Goal: Ask a question

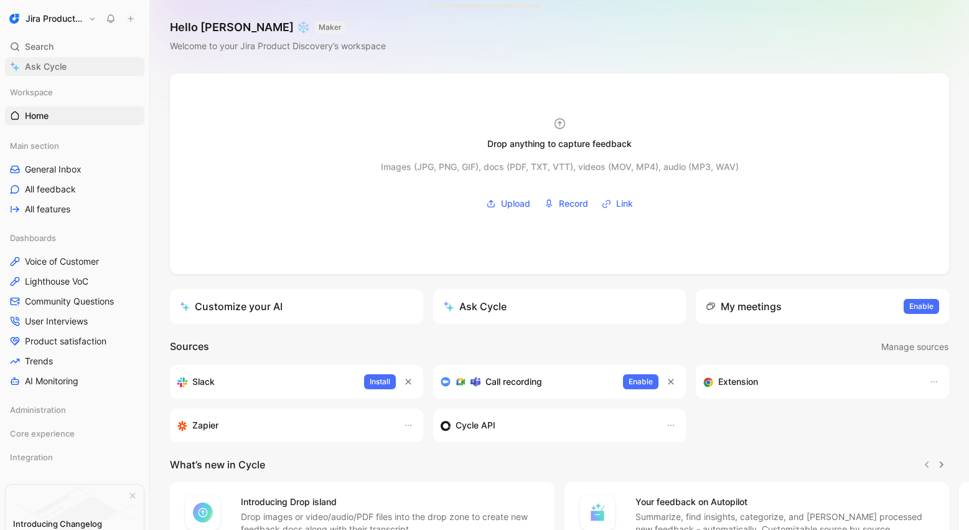
click at [40, 62] on span "Ask Cycle" at bounding box center [46, 66] width 42 height 15
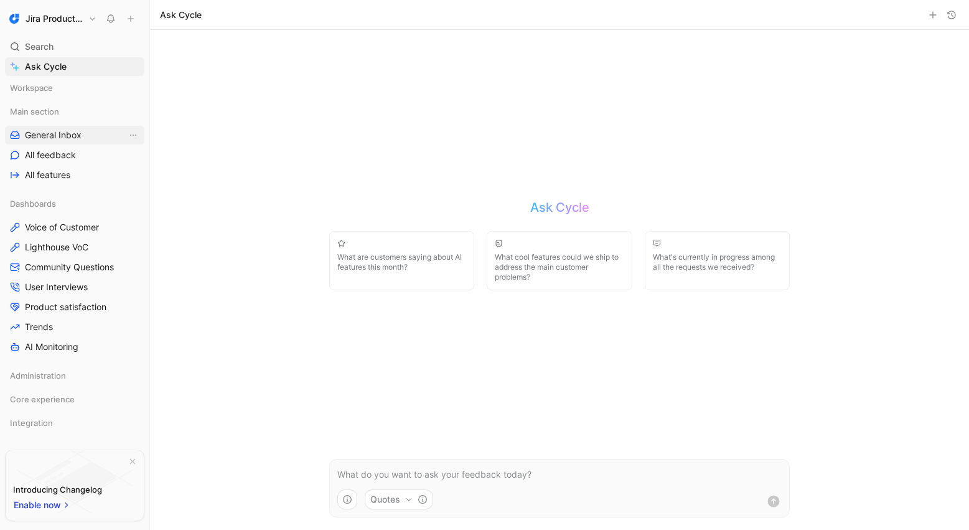
click at [69, 138] on span "General Inbox" at bounding box center [53, 135] width 57 height 12
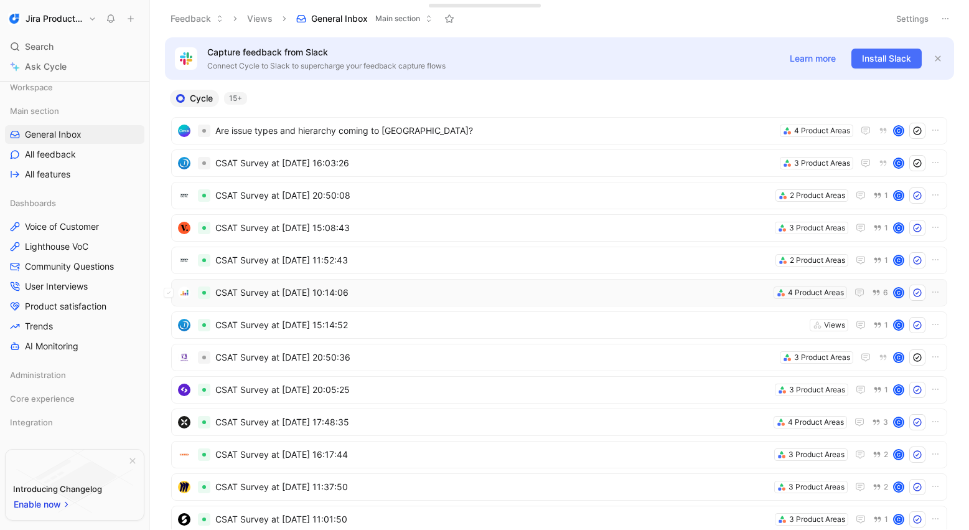
scroll to position [2, 0]
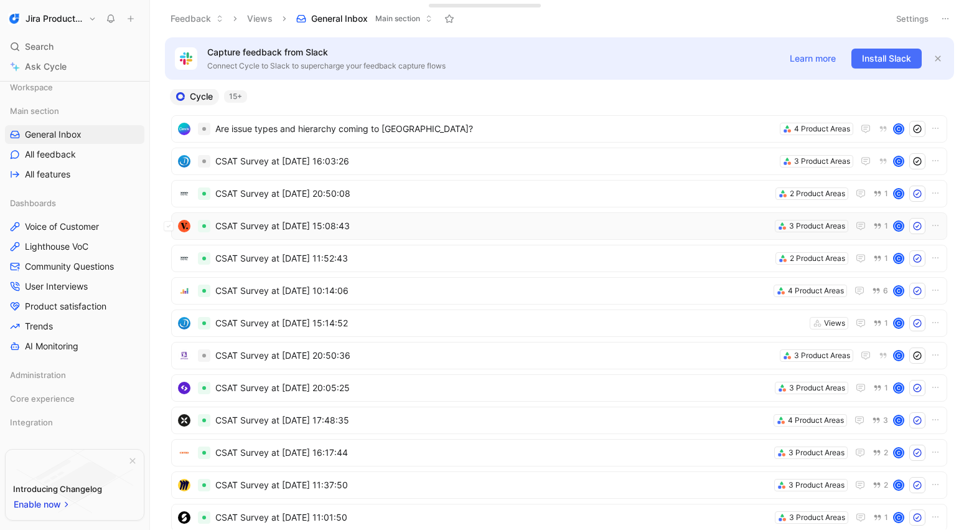
click at [537, 220] on span "CSAT Survey at [DATE] 15:08:43" at bounding box center [492, 226] width 555 height 15
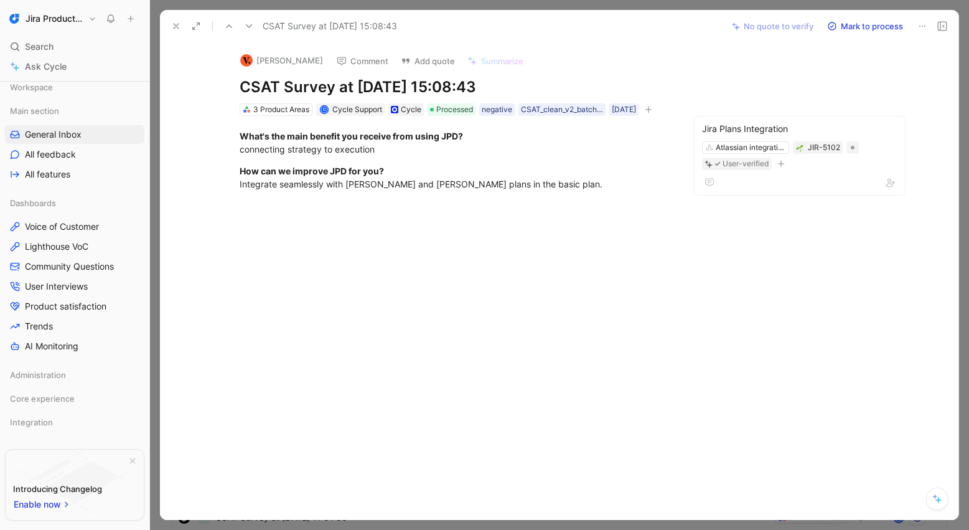
drag, startPoint x: 176, startPoint y: 27, endPoint x: 98, endPoint y: 37, distance: 77.8
click at [174, 27] on icon at bounding box center [176, 26] width 10 height 10
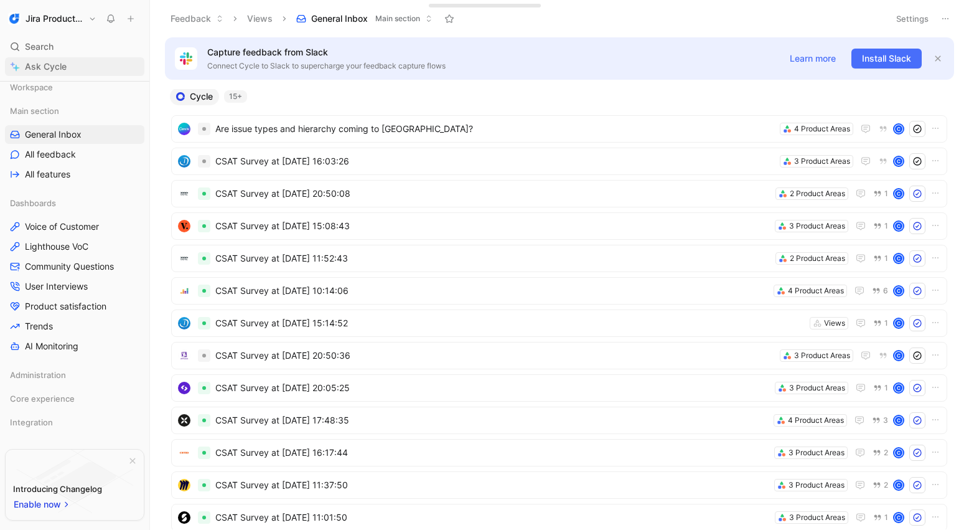
drag, startPoint x: 92, startPoint y: 60, endPoint x: 37, endPoint y: 61, distance: 54.8
click at [37, 61] on link "Ask Cycle" at bounding box center [74, 66] width 139 height 19
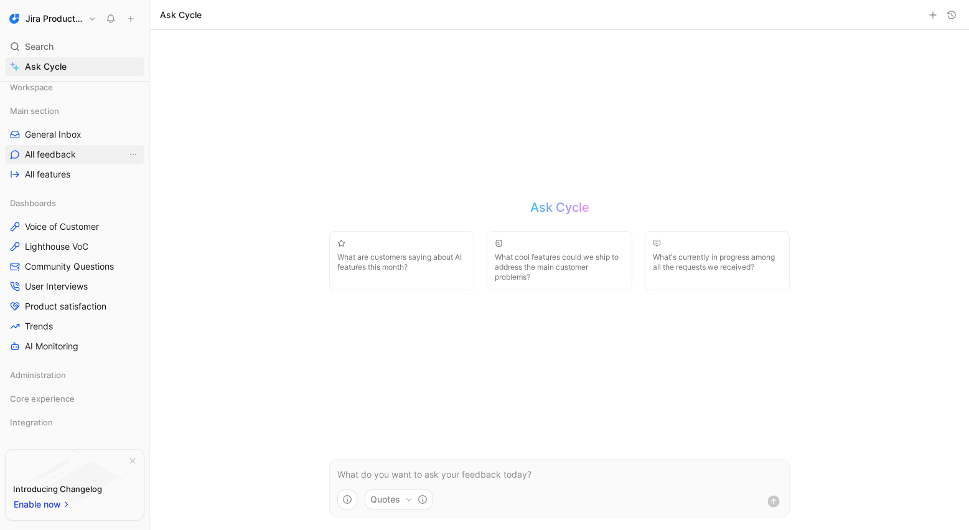
click at [70, 154] on span "All feedback" at bounding box center [50, 154] width 51 height 12
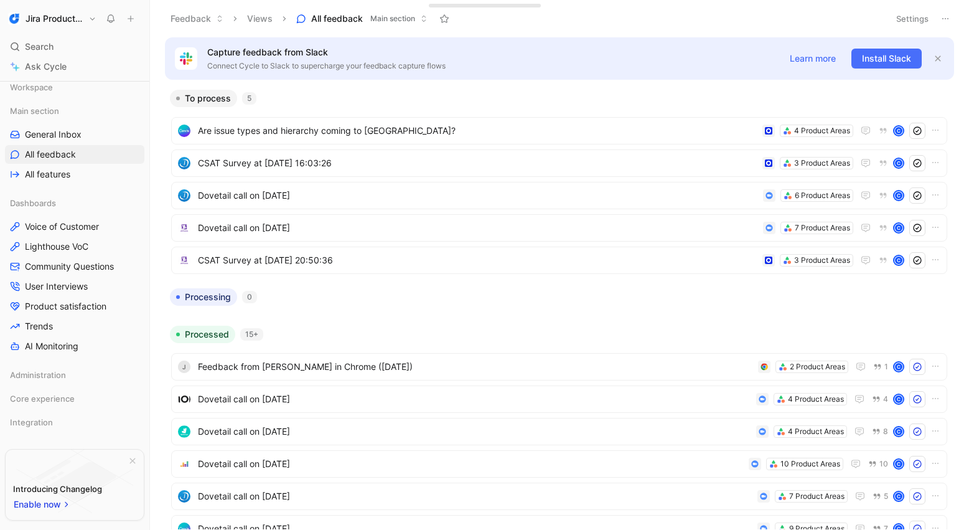
click at [939, 55] on icon "button" at bounding box center [937, 58] width 7 height 7
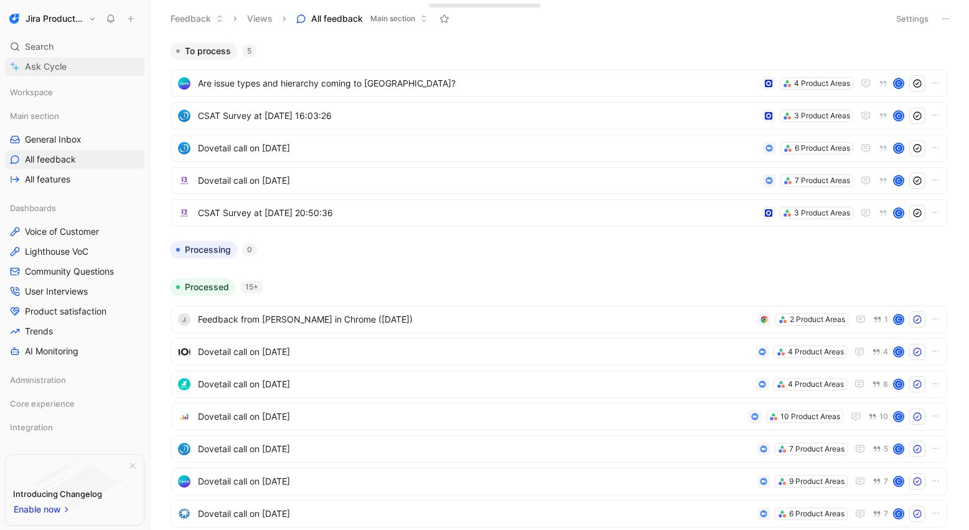
click at [63, 67] on span "Ask Cycle" at bounding box center [46, 66] width 42 height 15
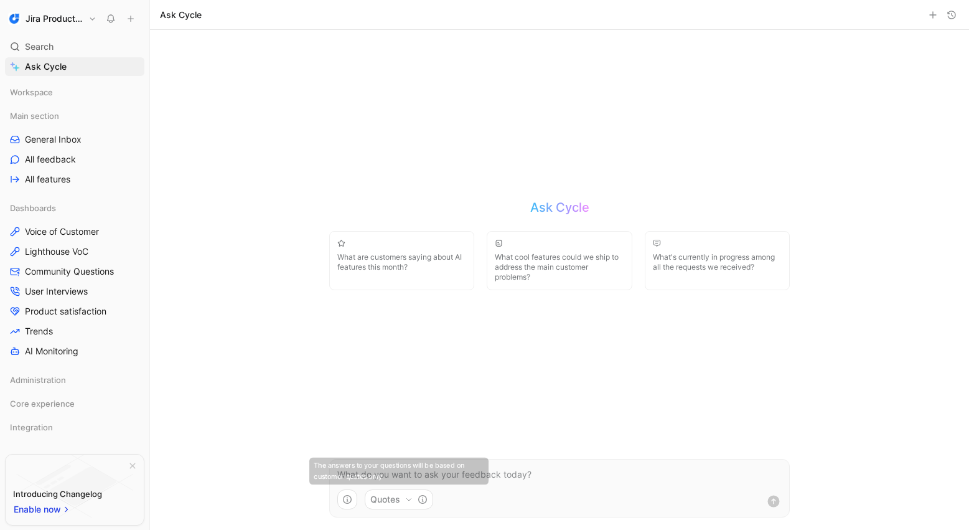
click at [397, 494] on button "Quotes" at bounding box center [399, 499] width 68 height 20
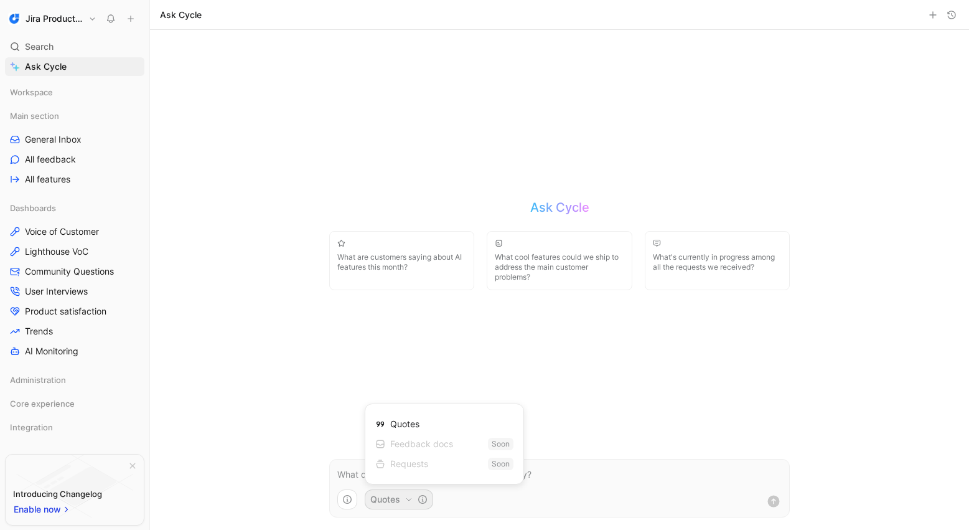
drag, startPoint x: 269, startPoint y: 336, endPoint x: 283, endPoint y: 45, distance: 290.4
click at [269, 336] on html "Jira Product Discovery Search ⌘ K Ask Cycle Workspace Main section General Inbo…" at bounding box center [484, 265] width 969 height 530
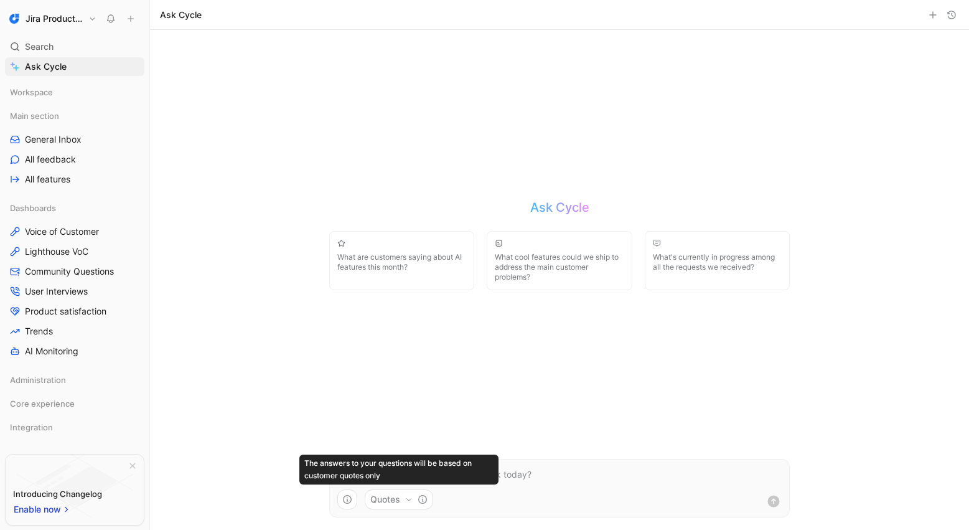
click at [552, 481] on p at bounding box center [559, 474] width 444 height 15
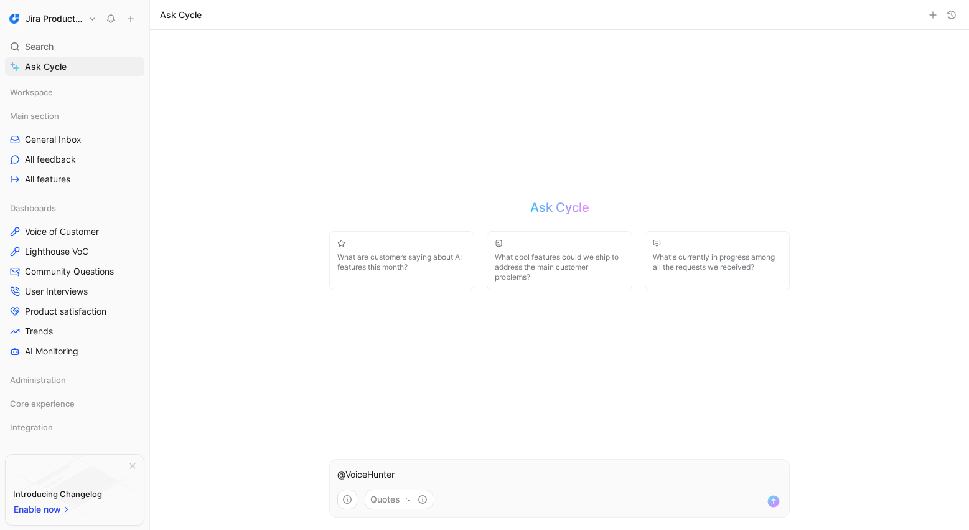
click at [350, 498] on icon "button" at bounding box center [347, 499] width 10 height 10
click at [315, 134] on html "Jira Product Discovery Search ⌘ K Ask Cycle Workspace Main section General Inbo…" at bounding box center [484, 265] width 969 height 530
